Goal: Information Seeking & Learning: Learn about a topic

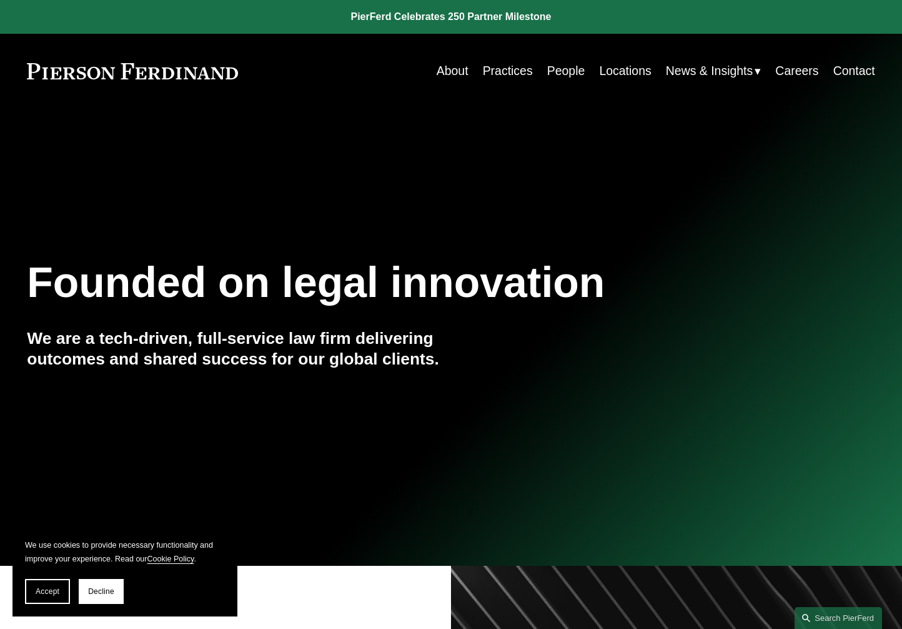
click at [720, 72] on span "News & Insights" at bounding box center [709, 71] width 87 height 22
click at [0, 0] on span "News" at bounding box center [0, 0] width 0 height 0
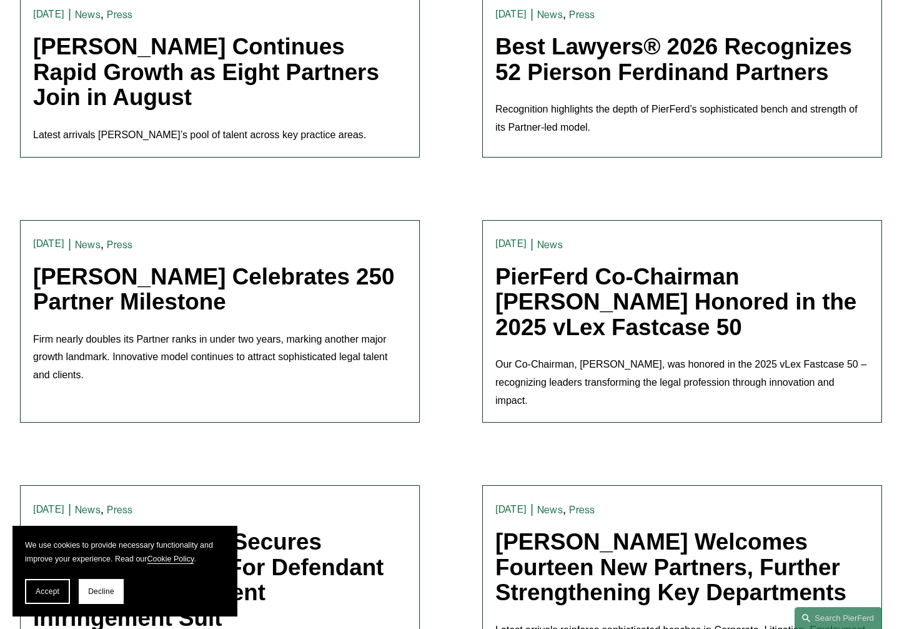
scroll to position [411, 0]
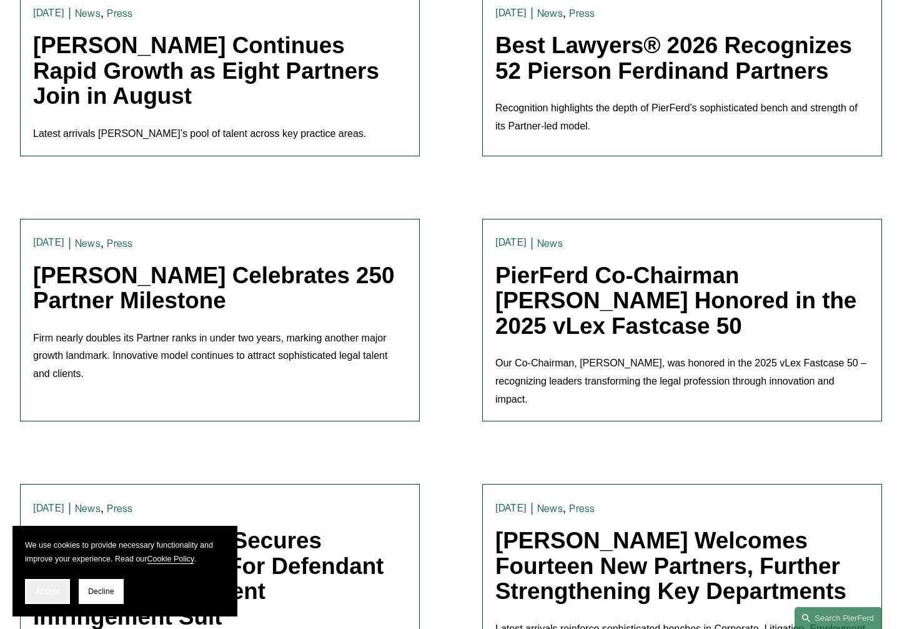
click at [49, 589] on span "Accept" at bounding box center [48, 591] width 24 height 9
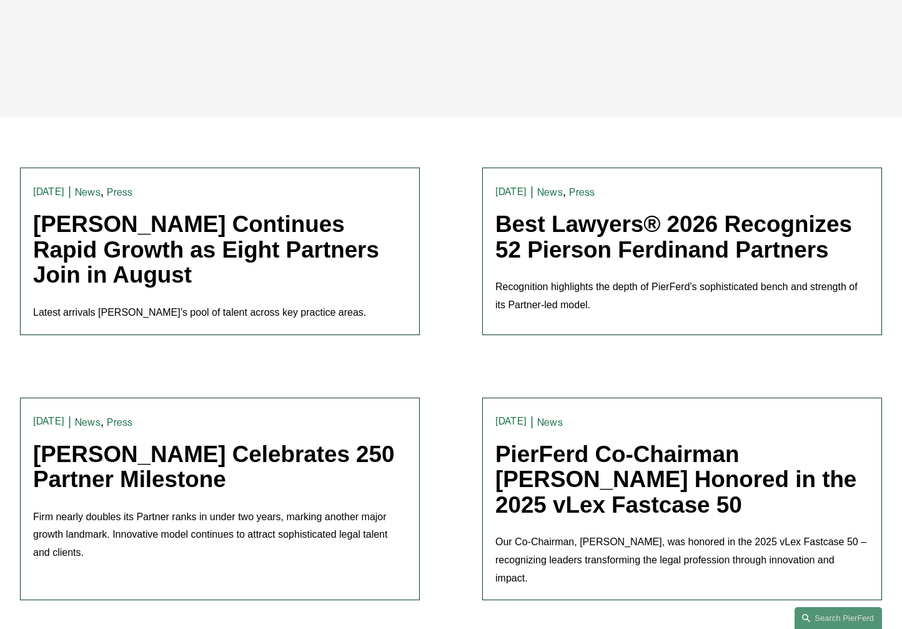
scroll to position [0, 0]
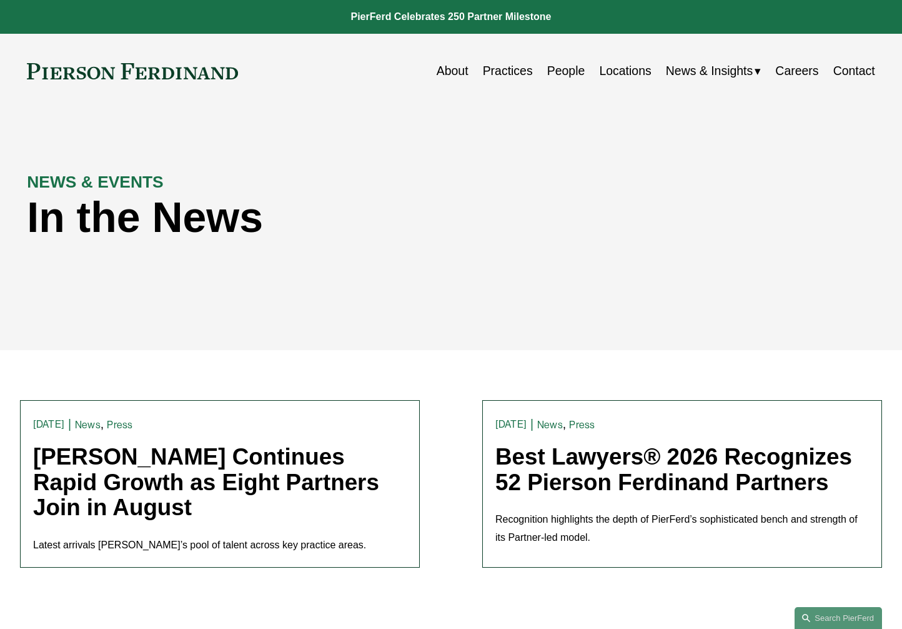
click at [727, 75] on span "News & Insights" at bounding box center [709, 71] width 87 height 22
click at [0, 0] on span "Blogs" at bounding box center [0, 0] width 0 height 0
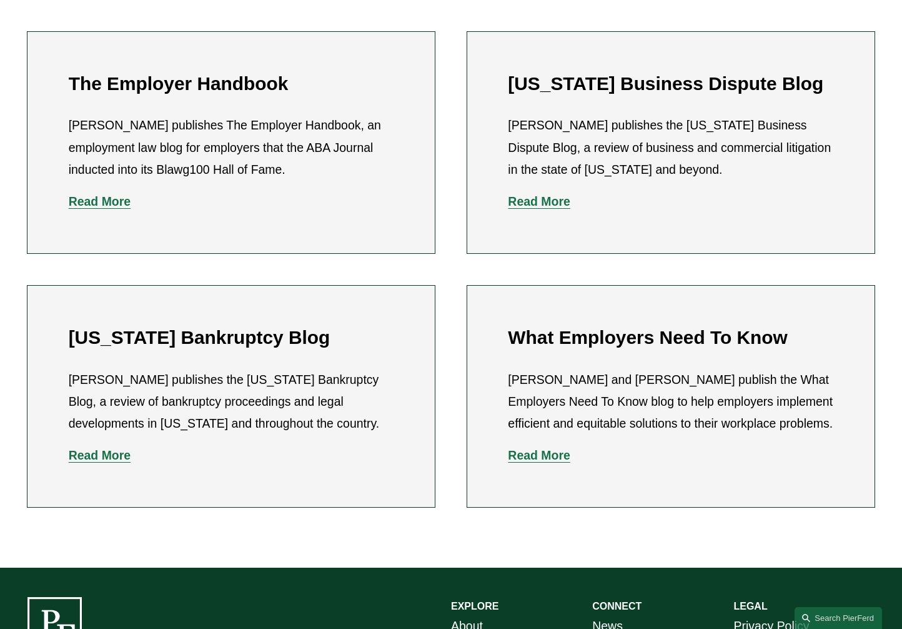
scroll to position [381, 0]
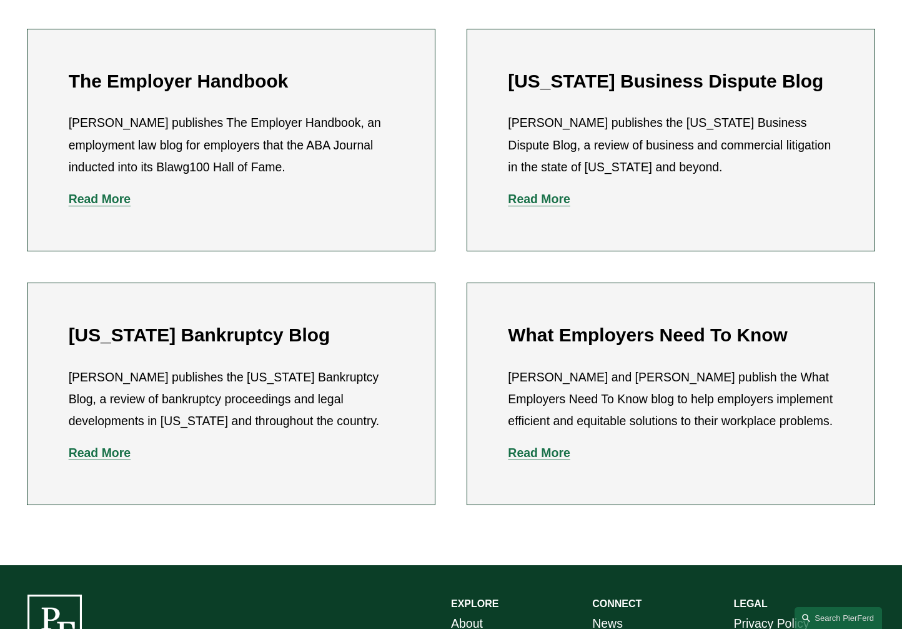
click at [104, 205] on strong "Read More" at bounding box center [100, 199] width 62 height 14
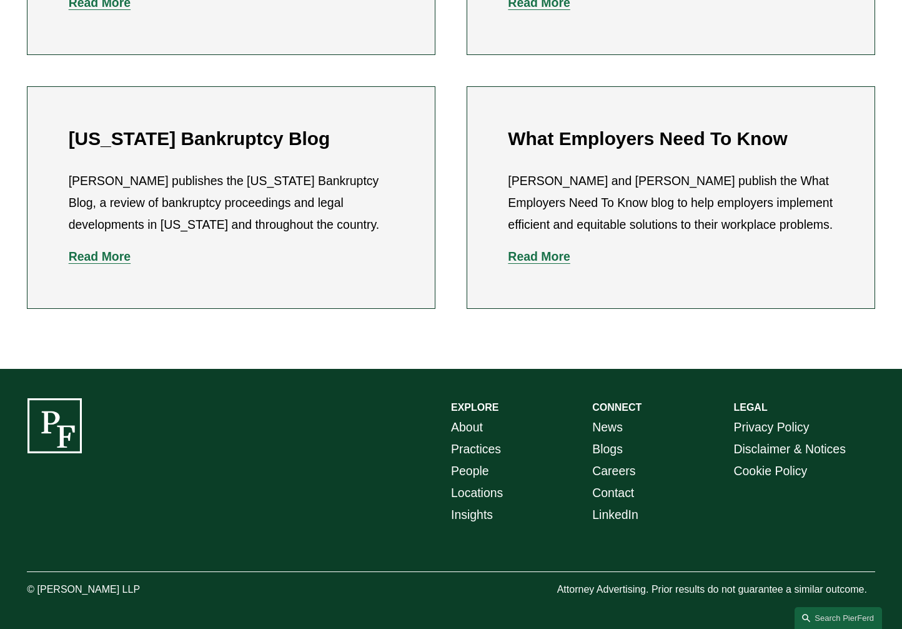
scroll to position [604, 0]
click at [469, 520] on link "Insights" at bounding box center [472, 515] width 42 height 22
